Goal: Transaction & Acquisition: Purchase product/service

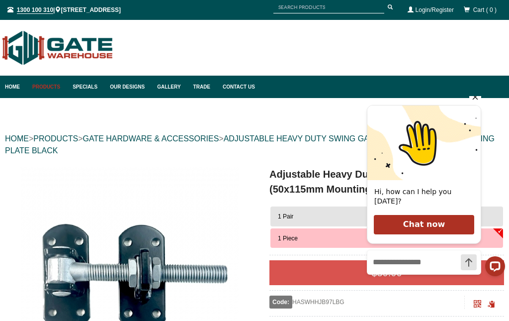
click at [473, 102] on icon "Hide greeting" at bounding box center [476, 97] width 12 height 12
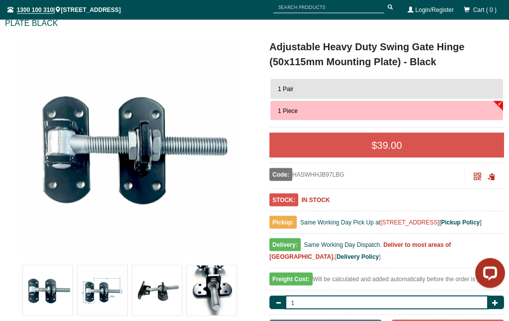
scroll to position [122, 0]
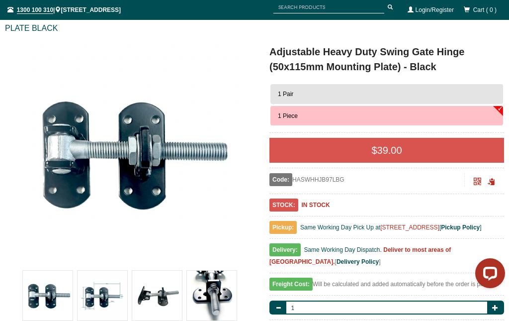
click at [473, 89] on button "1 Pair" at bounding box center [387, 94] width 233 height 20
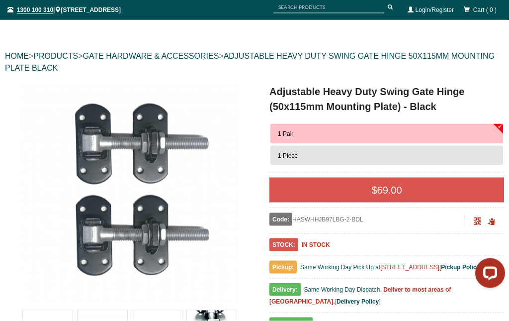
scroll to position [83, 0]
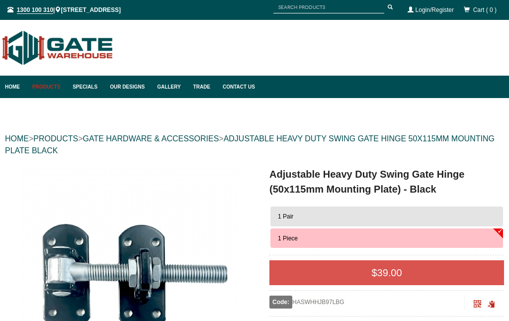
scroll to position [26, 0]
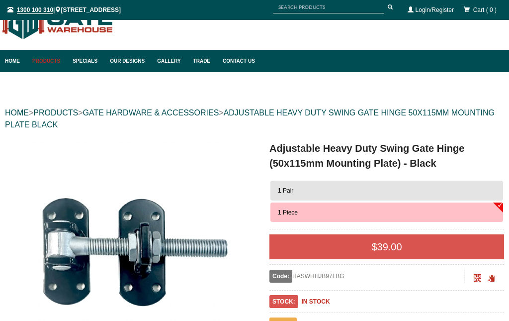
click at [484, 190] on button "1 Pair" at bounding box center [387, 191] width 233 height 20
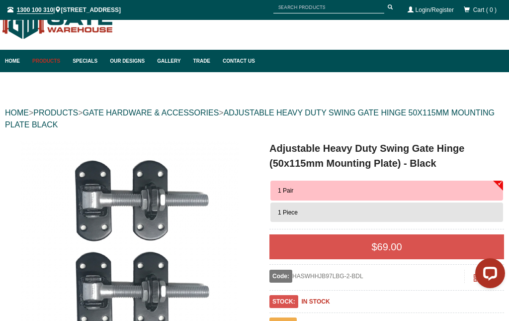
scroll to position [0, 0]
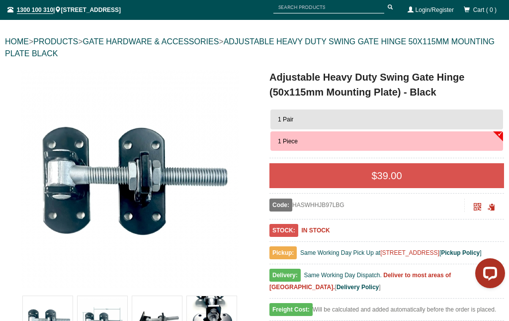
click at [452, 110] on button "1 Pair" at bounding box center [387, 119] width 233 height 20
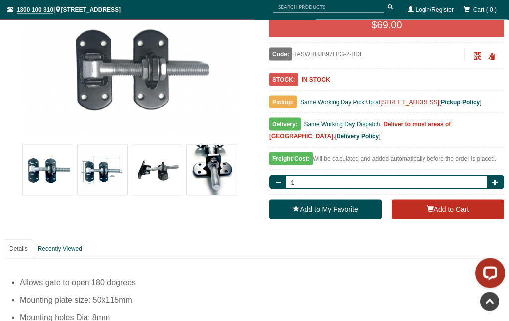
scroll to position [250, 0]
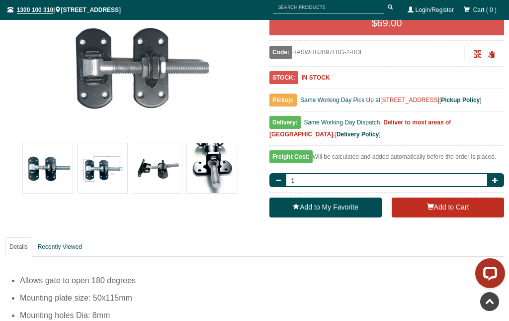
click at [452, 217] on button "Add to Cart" at bounding box center [448, 208] width 112 height 20
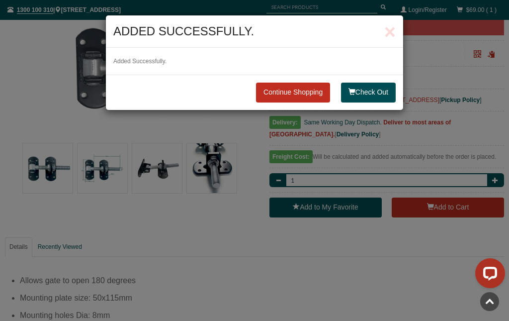
click at [373, 87] on button "Check Out" at bounding box center [368, 93] width 55 height 20
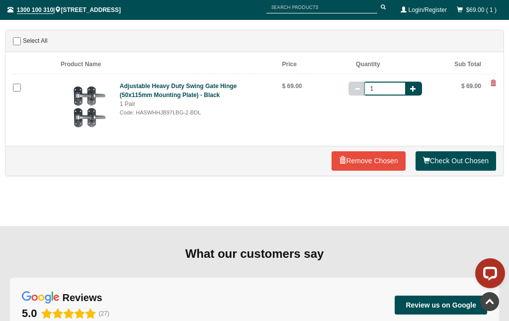
scroll to position [152, 0]
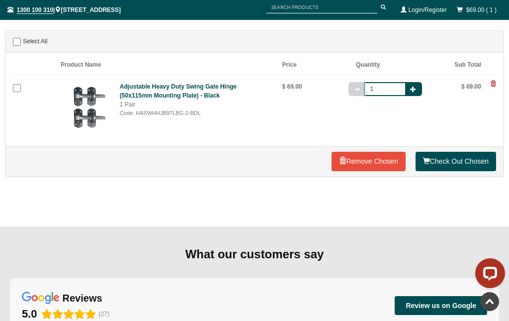
click at [456, 159] on link "Check Out Chosen" at bounding box center [456, 162] width 81 height 20
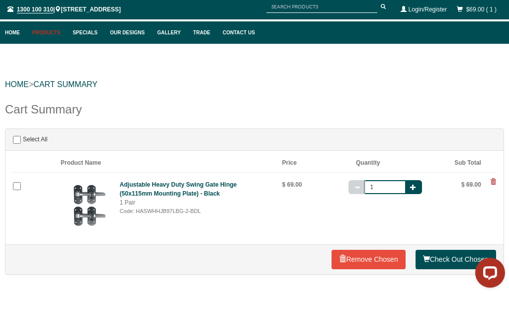
scroll to position [54, 0]
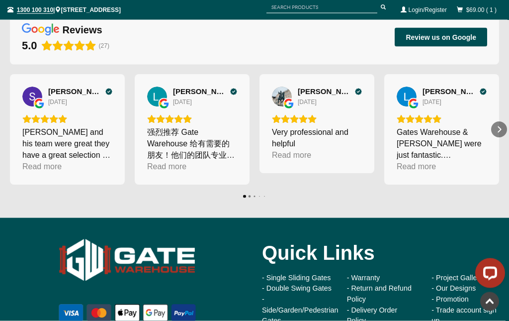
scroll to position [878, 0]
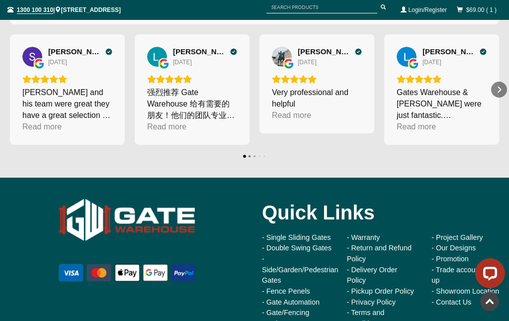
click at [383, 281] on link "- Delivery Order Policy" at bounding box center [372, 275] width 51 height 19
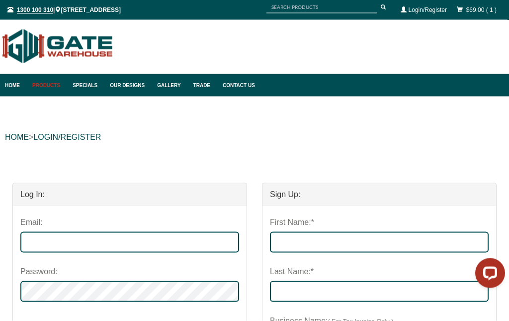
scroll to position [0, 0]
